Goal: Information Seeking & Learning: Learn about a topic

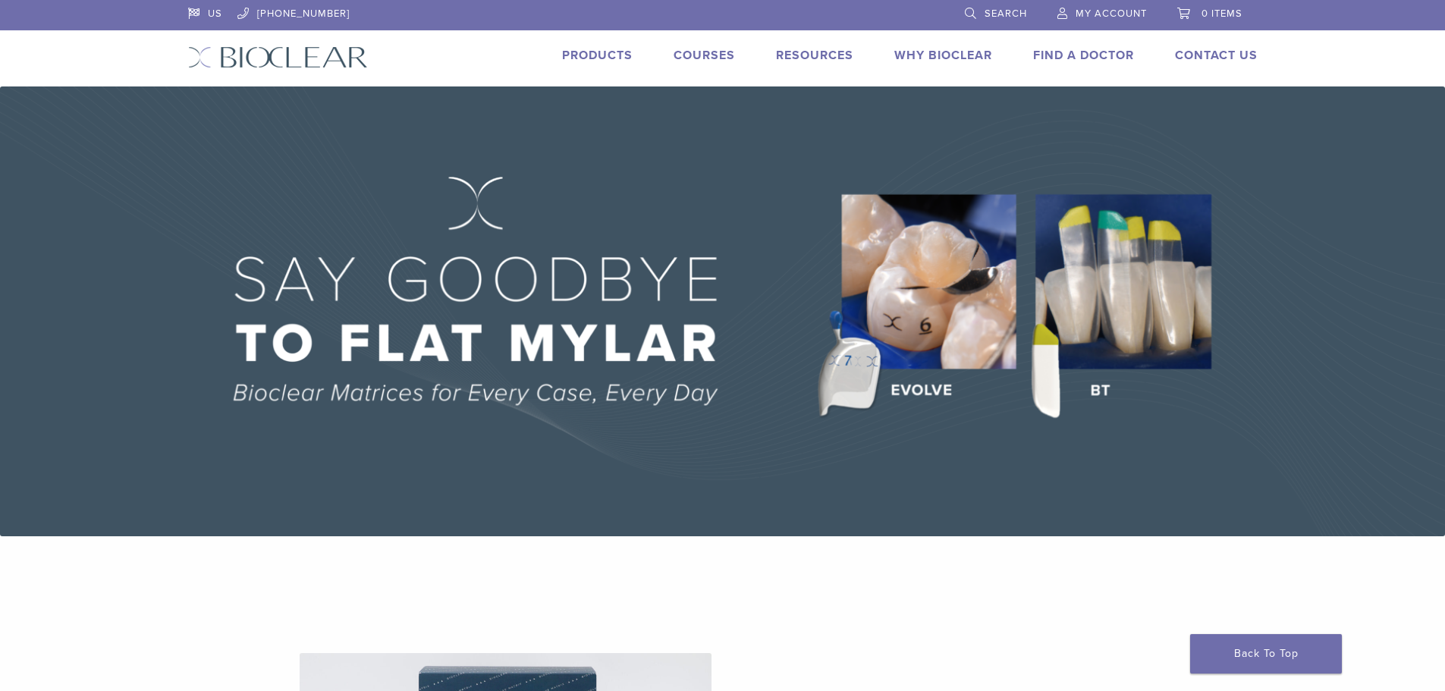
click at [598, 52] on link "Products" at bounding box center [597, 55] width 71 height 15
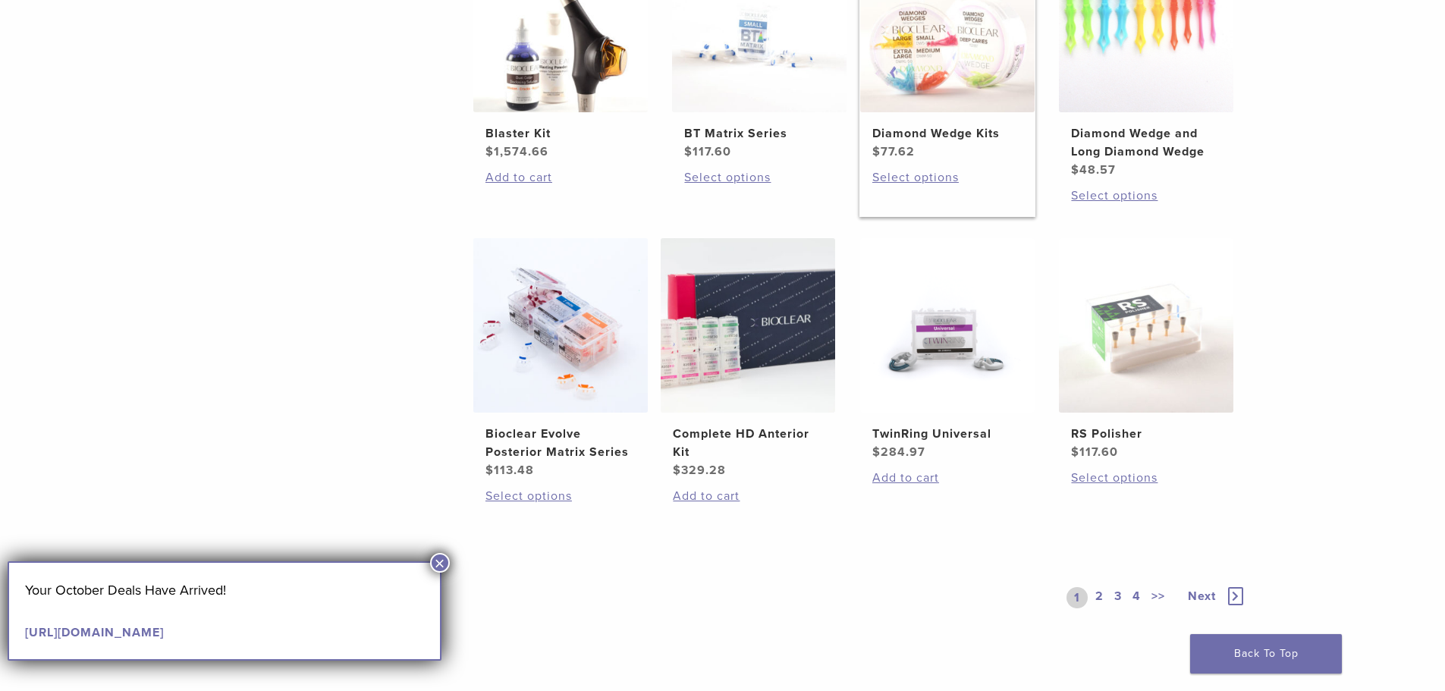
scroll to position [986, 0]
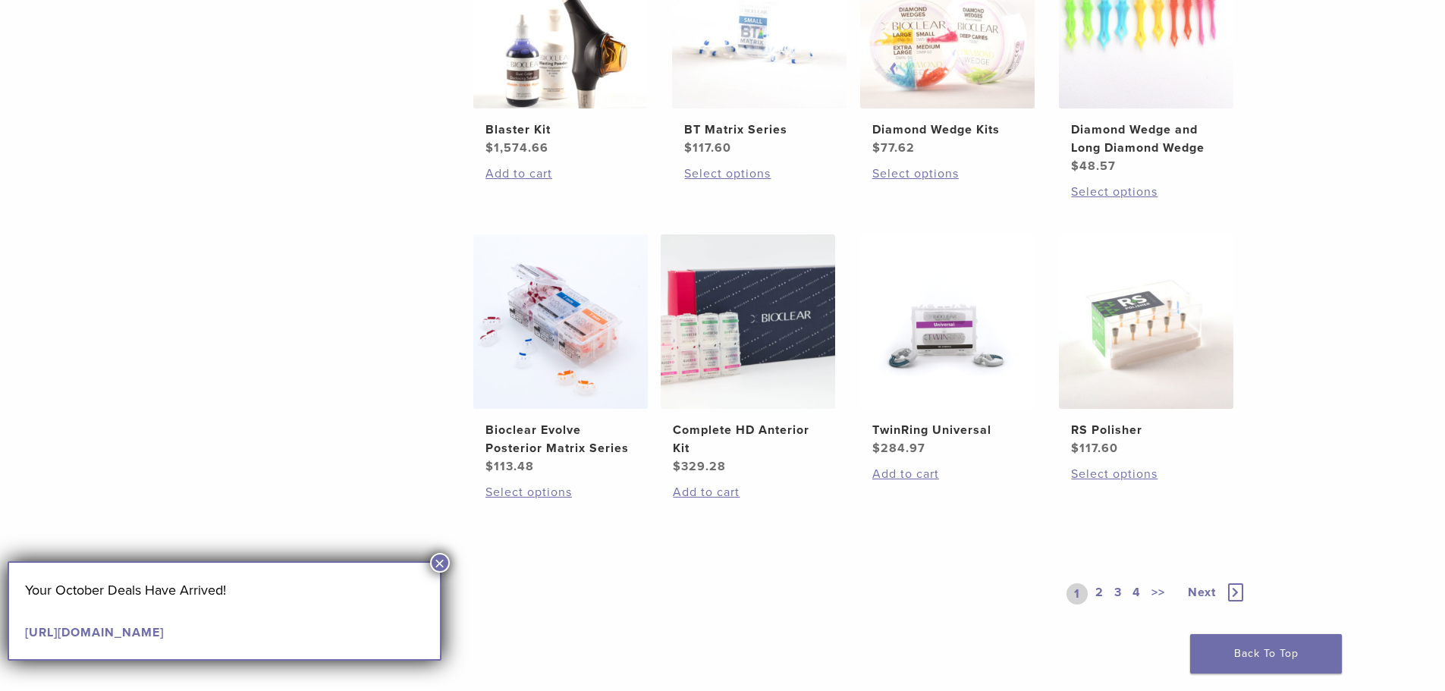
click at [1102, 592] on link "2" at bounding box center [1099, 593] width 14 height 21
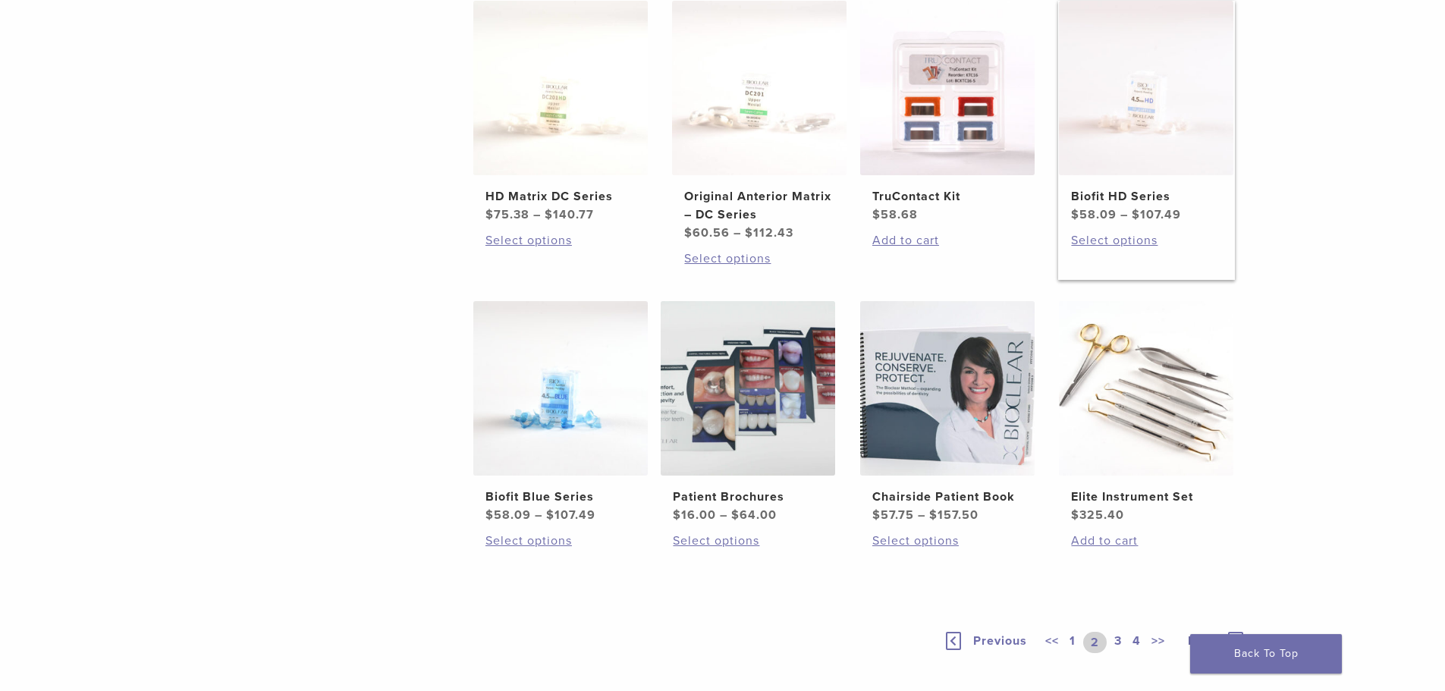
scroll to position [1062, 0]
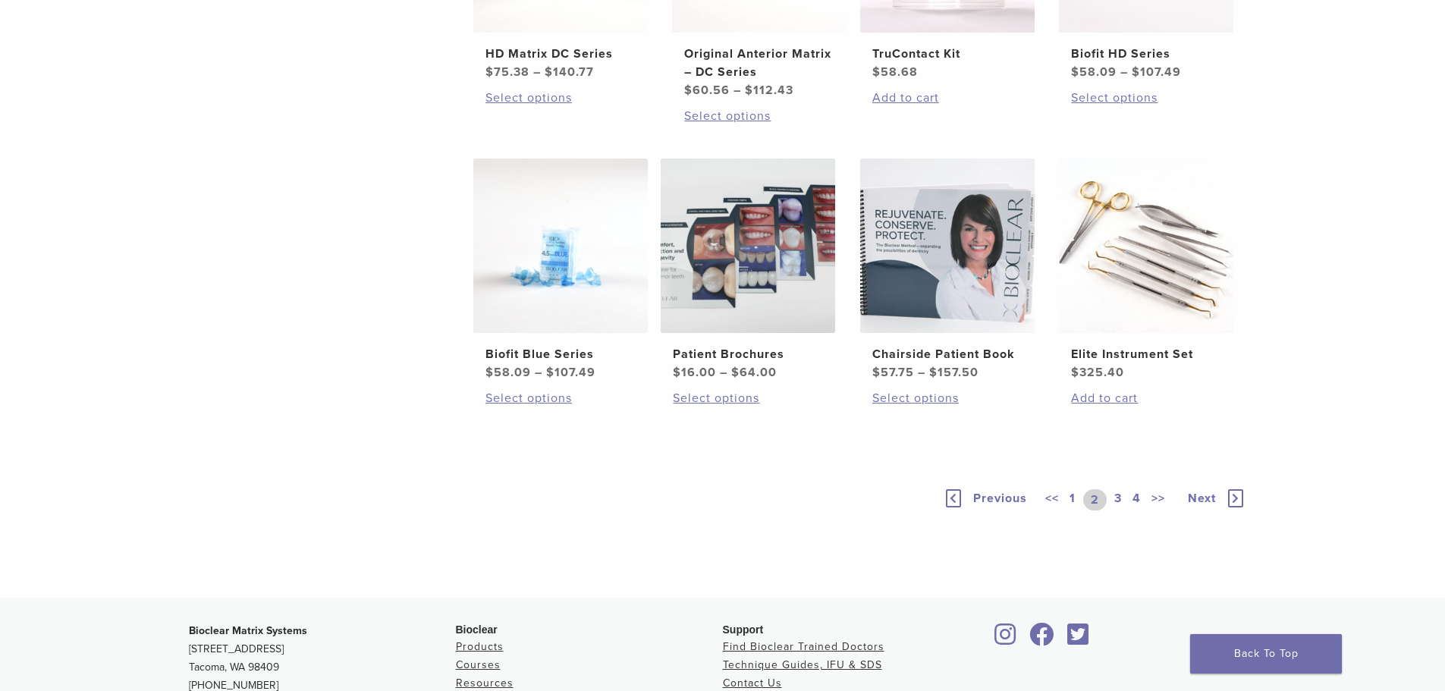
click at [1120, 493] on link "3" at bounding box center [1118, 499] width 14 height 21
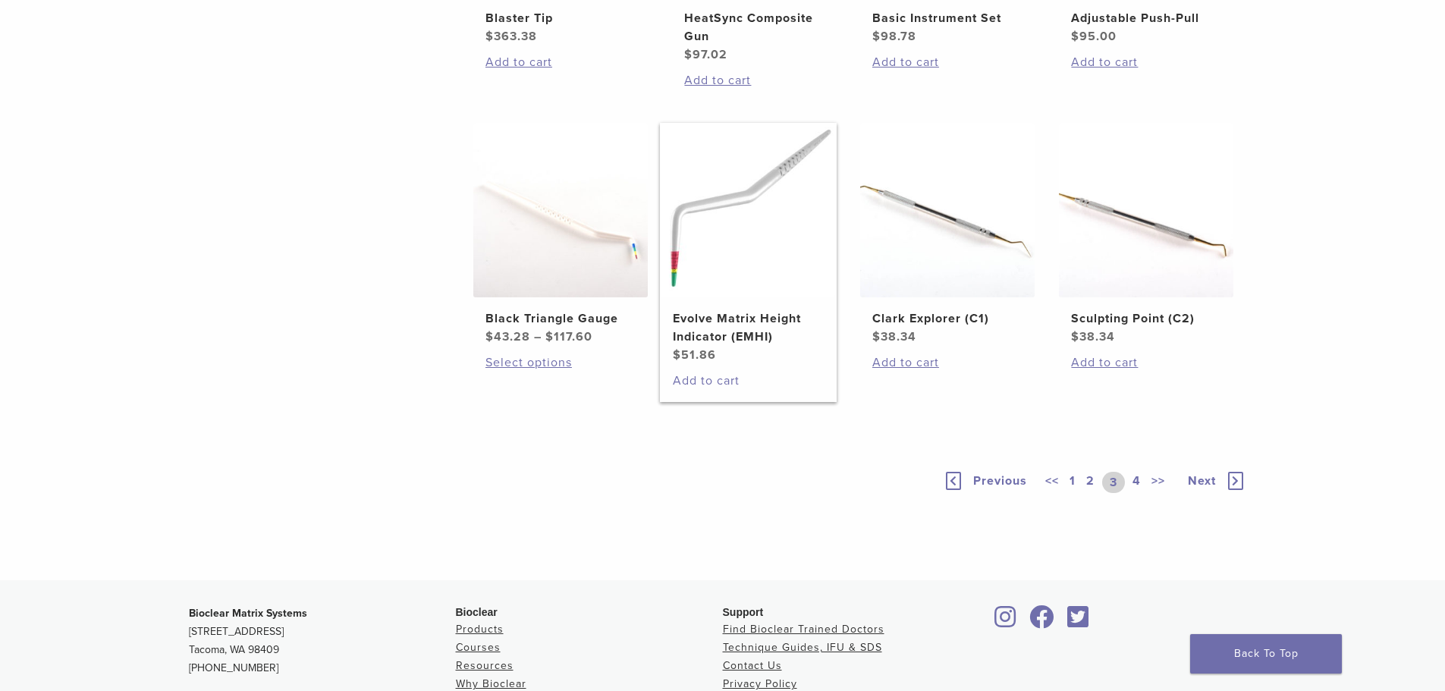
scroll to position [1138, 0]
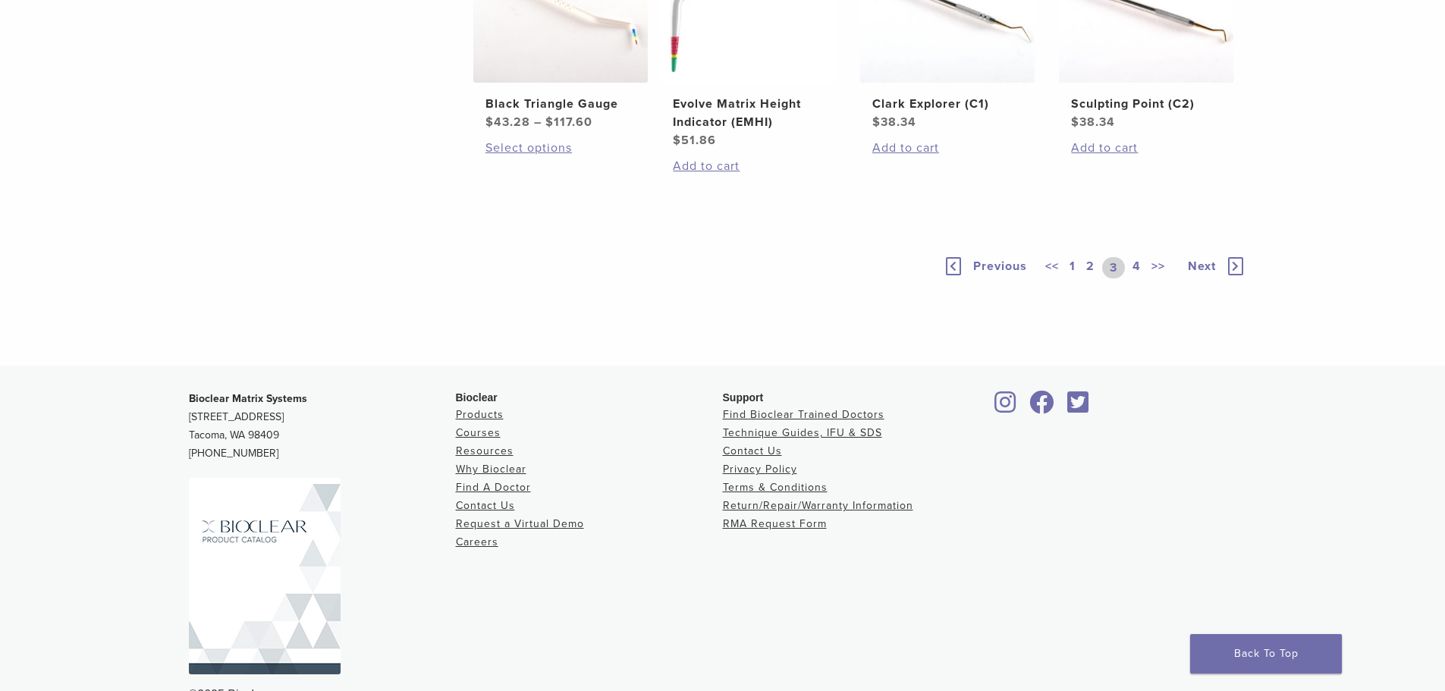
click at [1139, 278] on link "4" at bounding box center [1137, 267] width 14 height 21
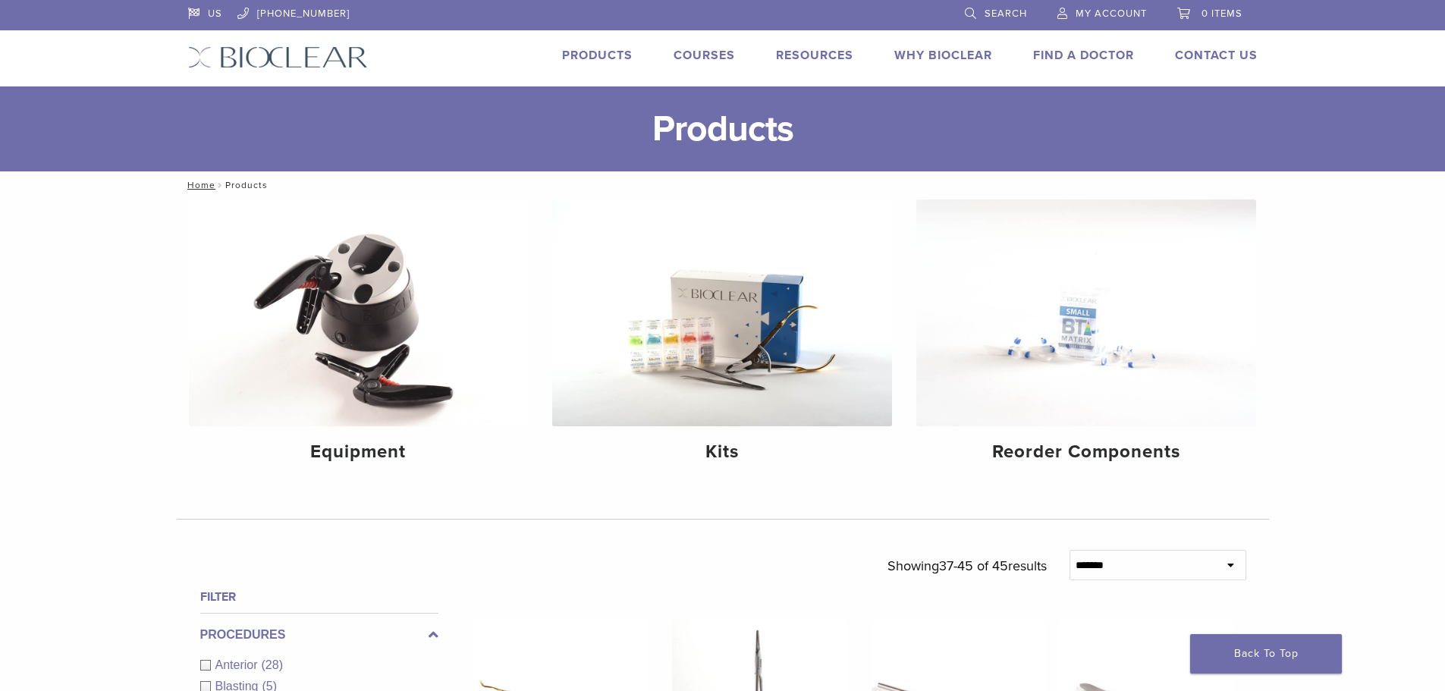
click at [711, 65] on div "Courses" at bounding box center [695, 57] width 80 height 22
click at [710, 55] on link "Courses" at bounding box center [704, 55] width 61 height 15
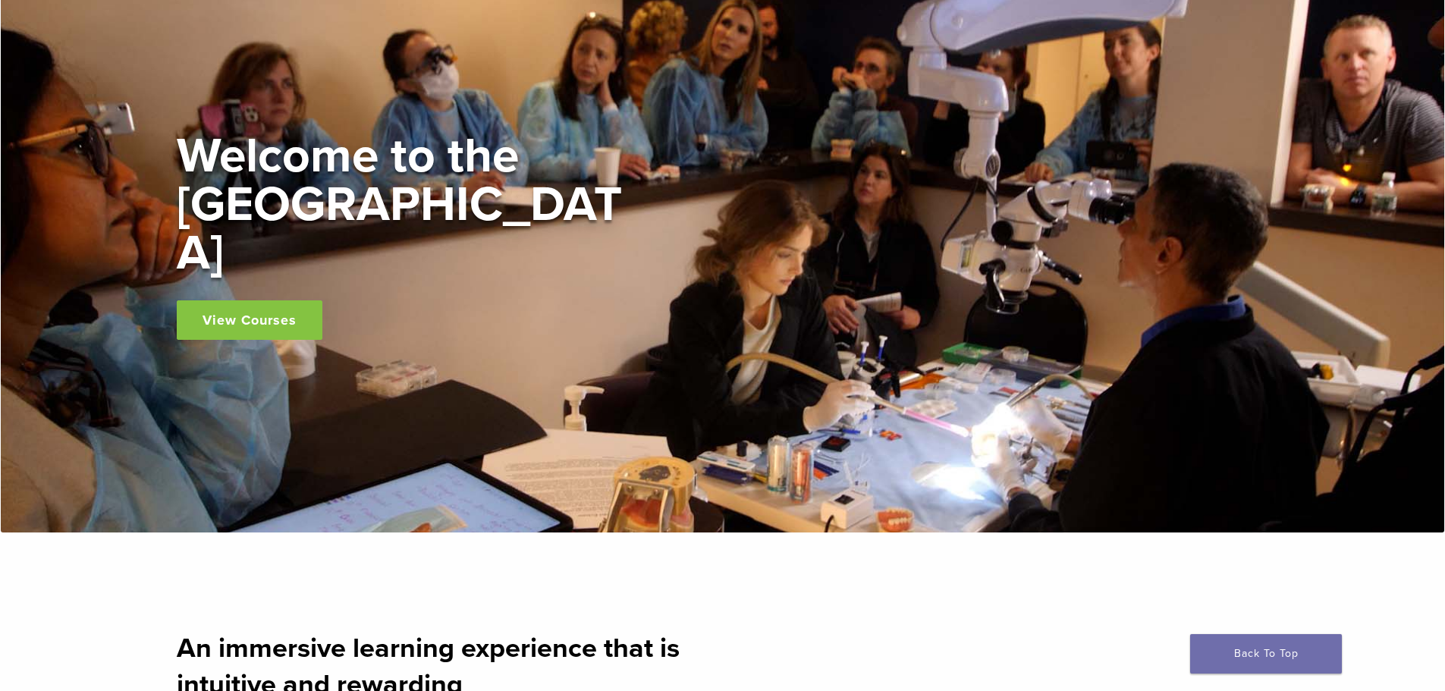
scroll to position [379, 0]
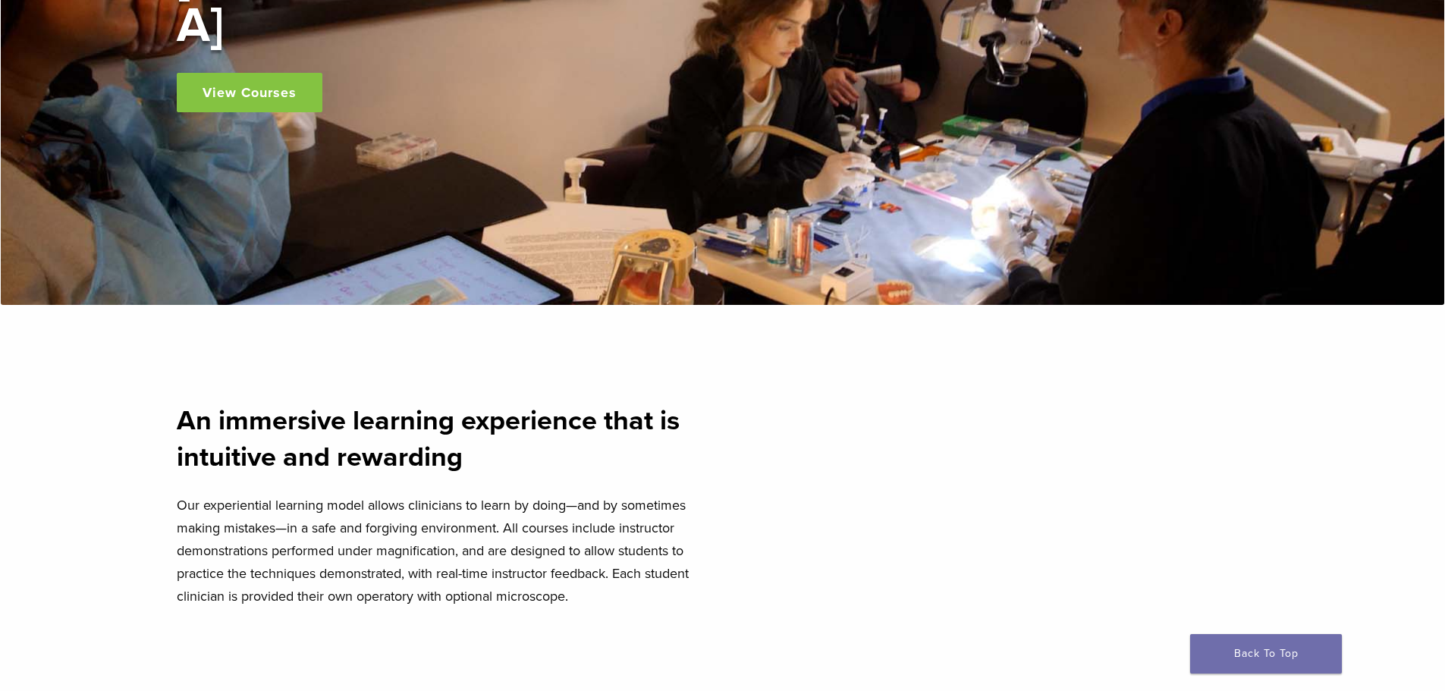
click at [210, 73] on link "View Courses" at bounding box center [250, 92] width 146 height 39
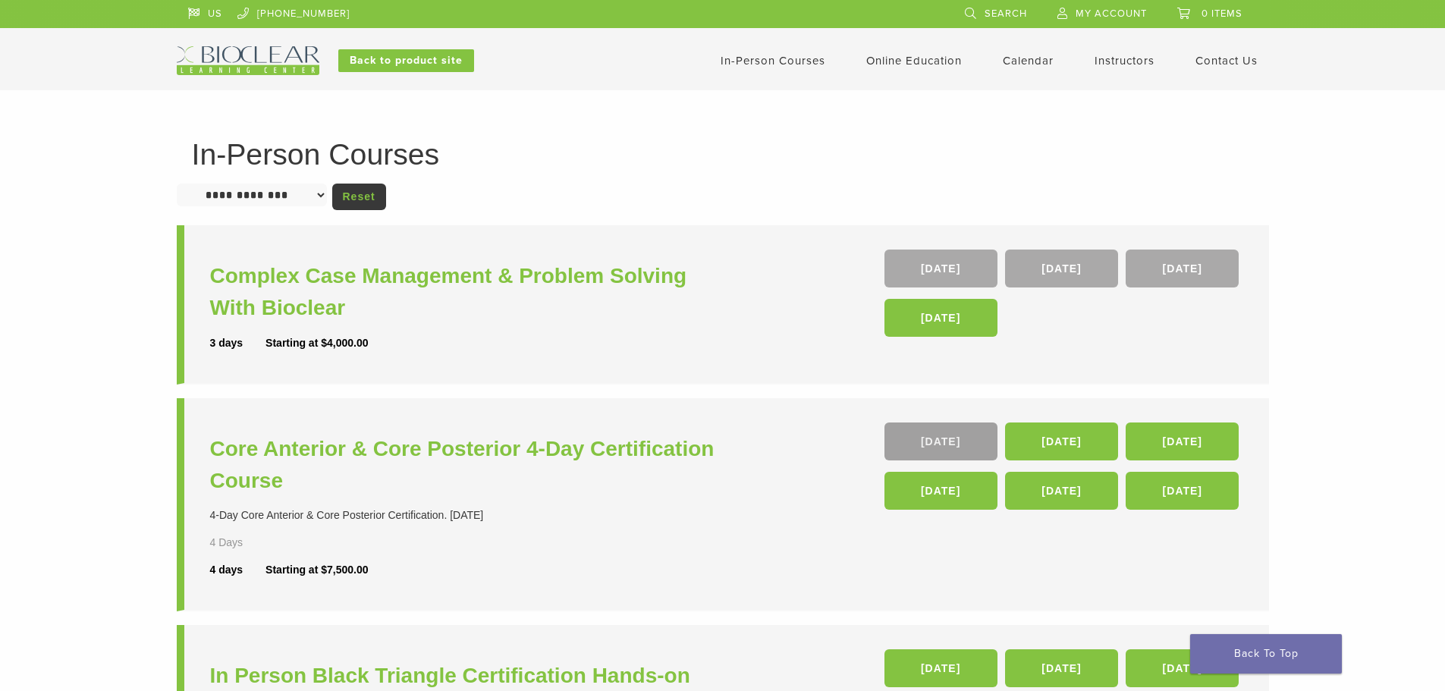
click at [930, 451] on link "05 Nov" at bounding box center [941, 442] width 113 height 38
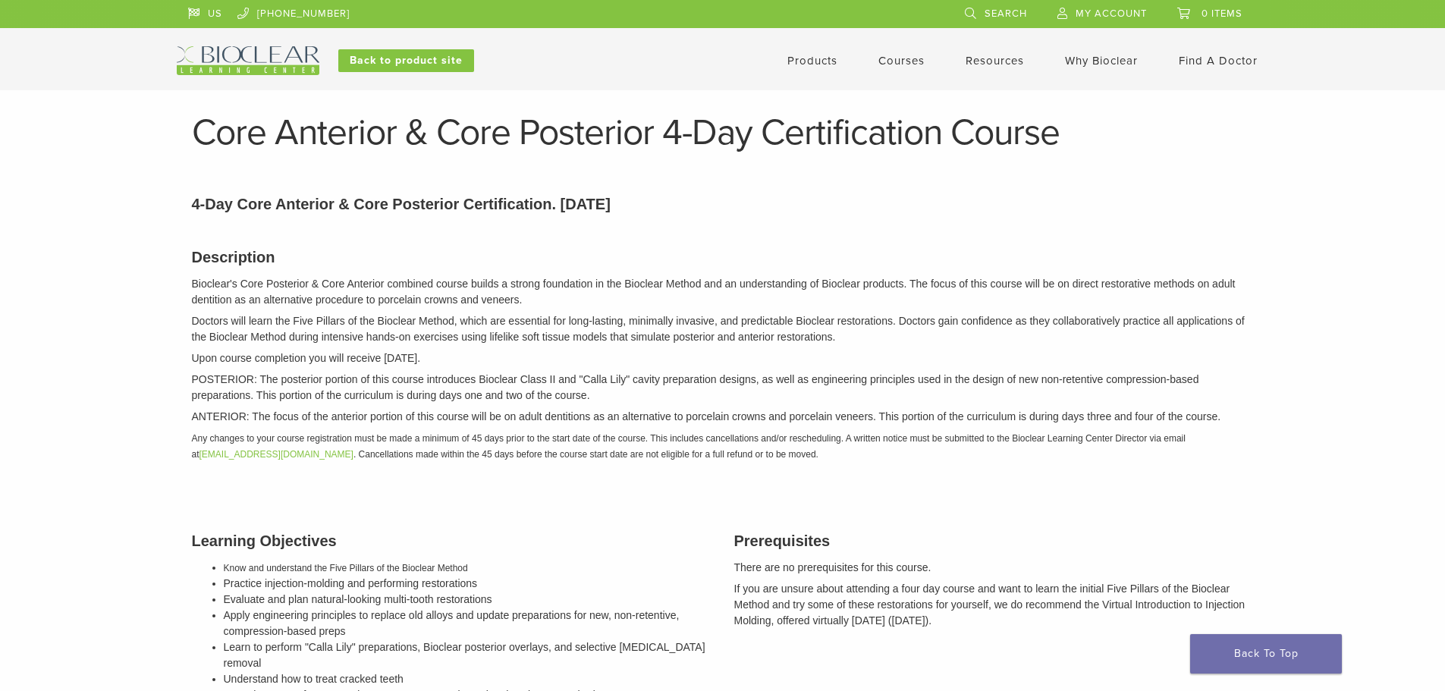
click at [828, 76] on header "US 1.855.712.5327 Search My Account 0 items Cart No products in the cart. Back …" at bounding box center [722, 45] width 1445 height 90
click at [822, 61] on link "Products" at bounding box center [812, 61] width 50 height 14
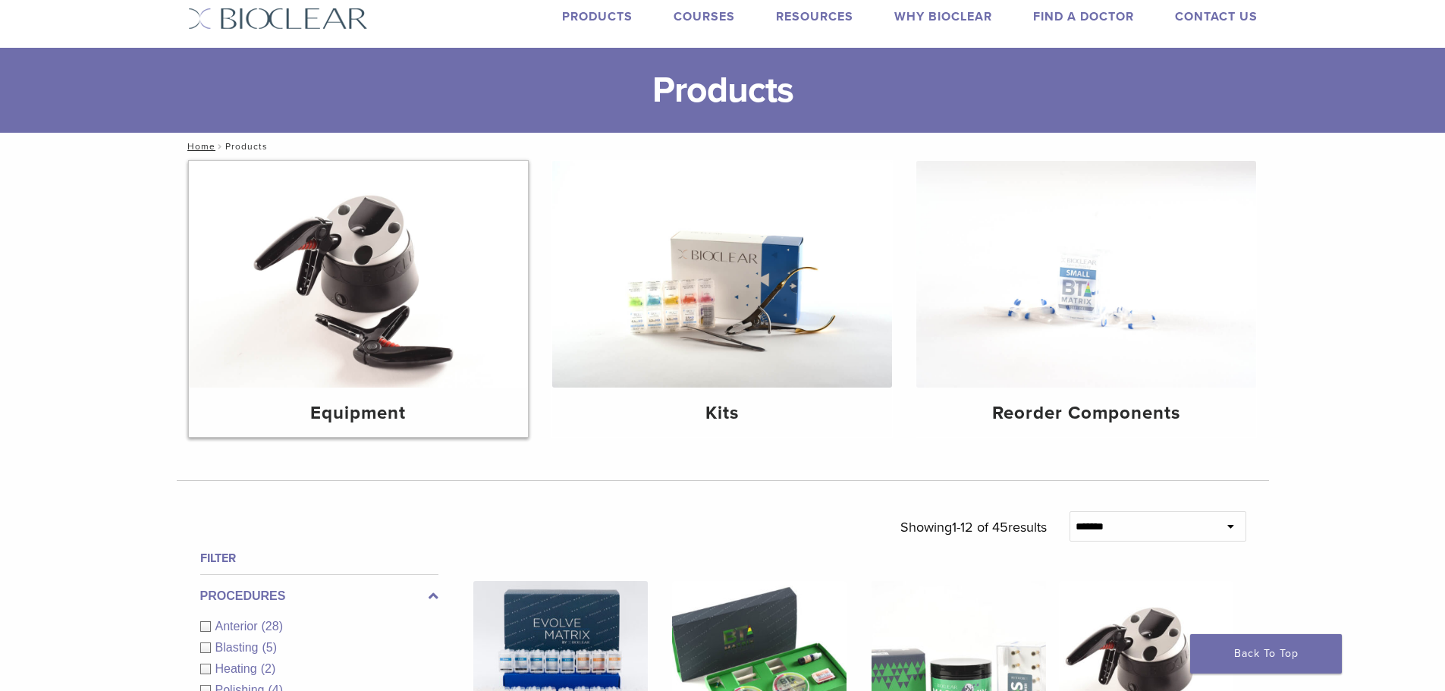
scroll to position [76, 0]
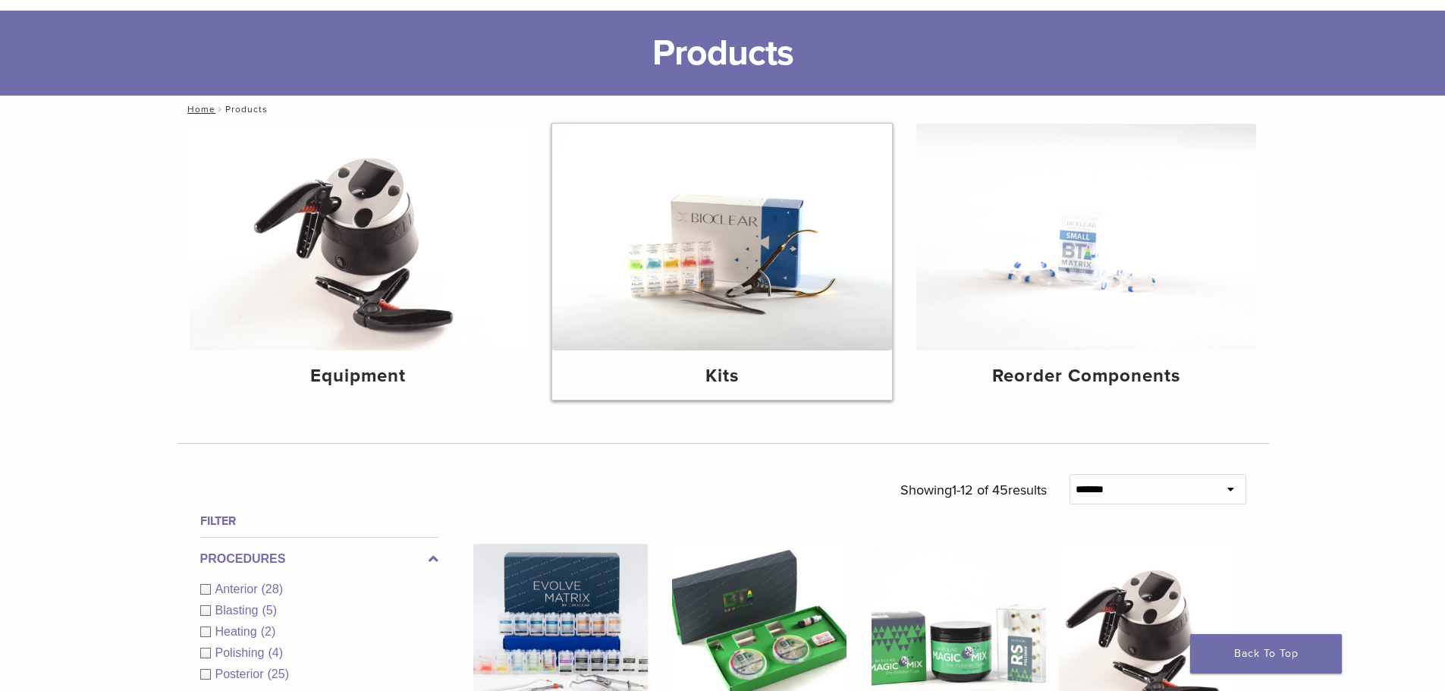
click at [819, 231] on img at bounding box center [722, 237] width 340 height 227
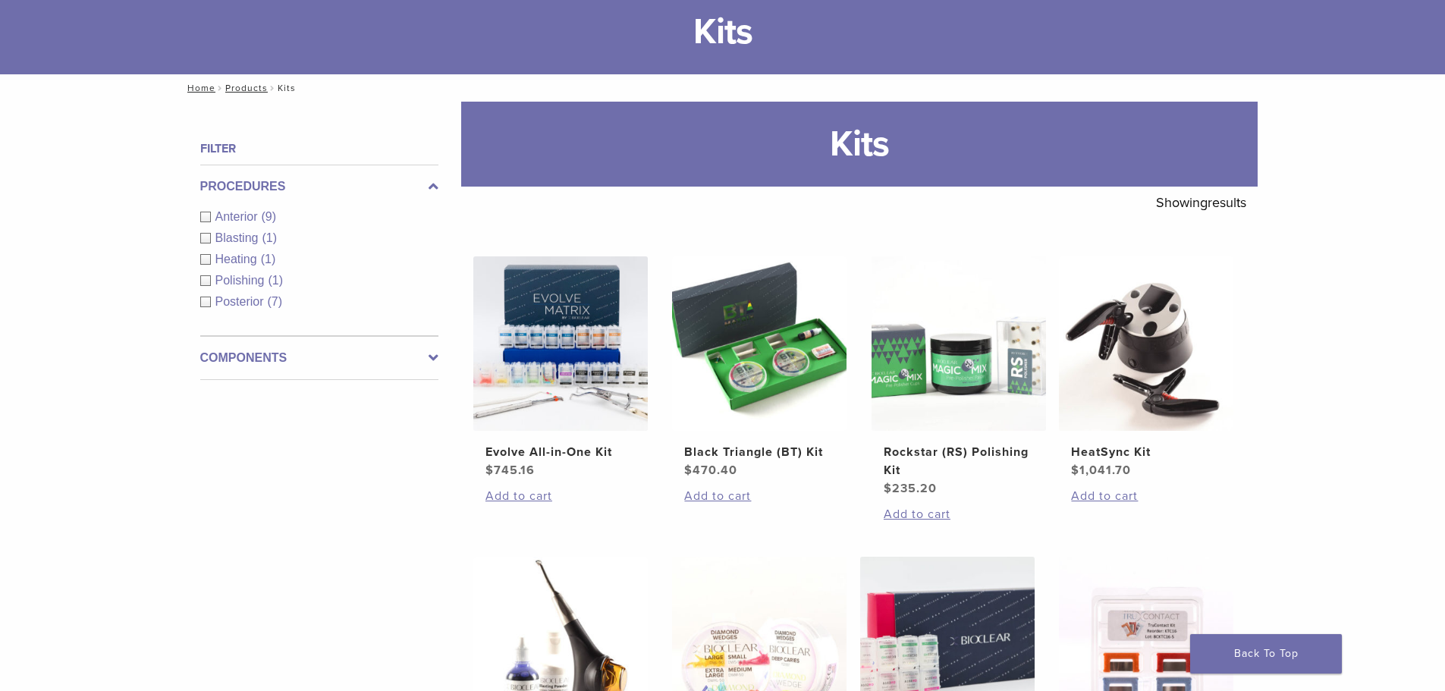
scroll to position [76, 0]
